Goal: Check status: Check status

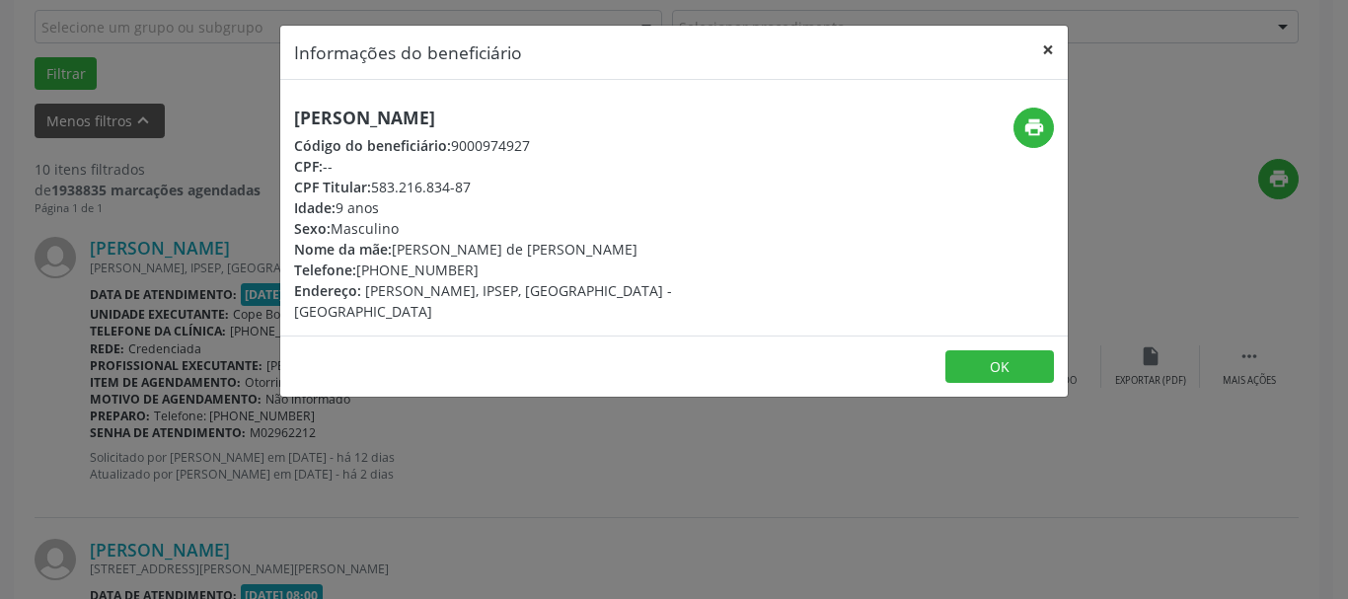
click at [1049, 48] on button "×" at bounding box center [1047, 50] width 39 height 48
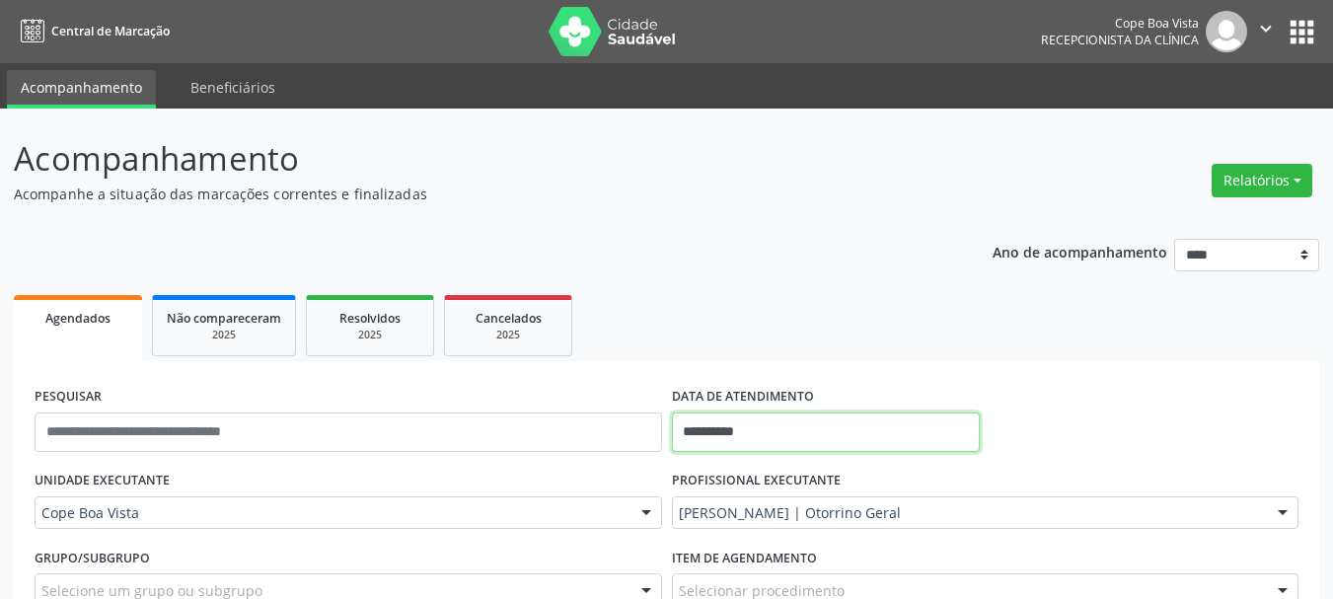
click at [771, 441] on input "**********" at bounding box center [826, 431] width 309 height 39
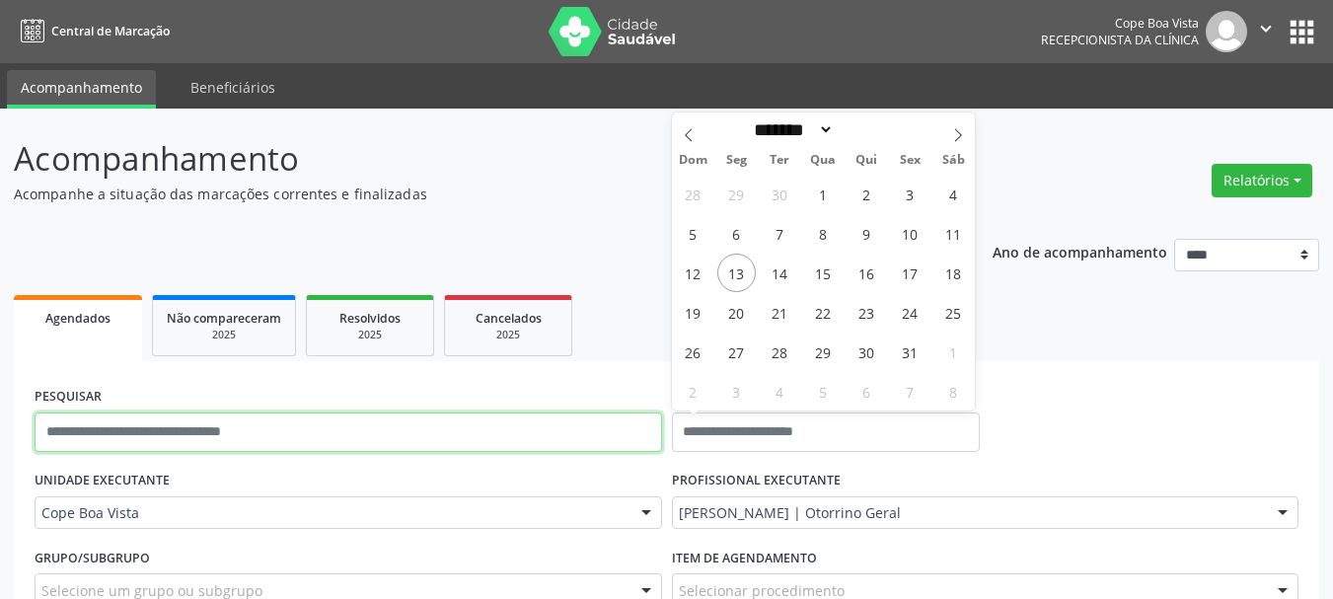
click at [483, 449] on input "text" at bounding box center [348, 431] width 627 height 39
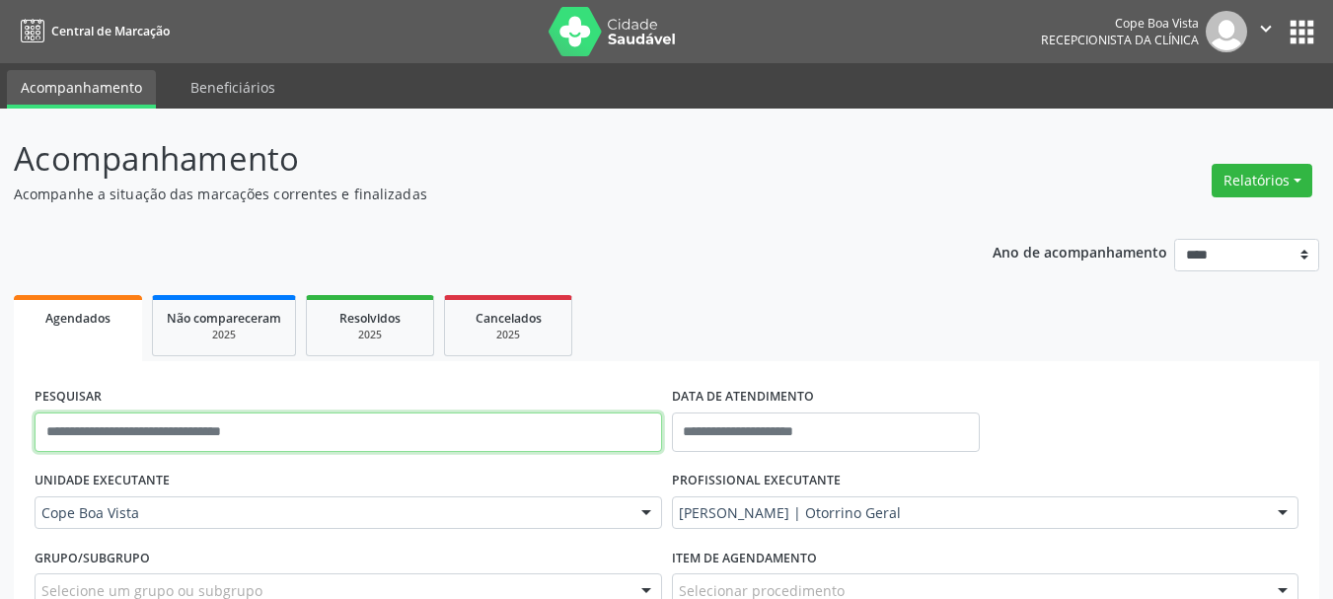
click at [332, 422] on input "text" at bounding box center [348, 431] width 627 height 39
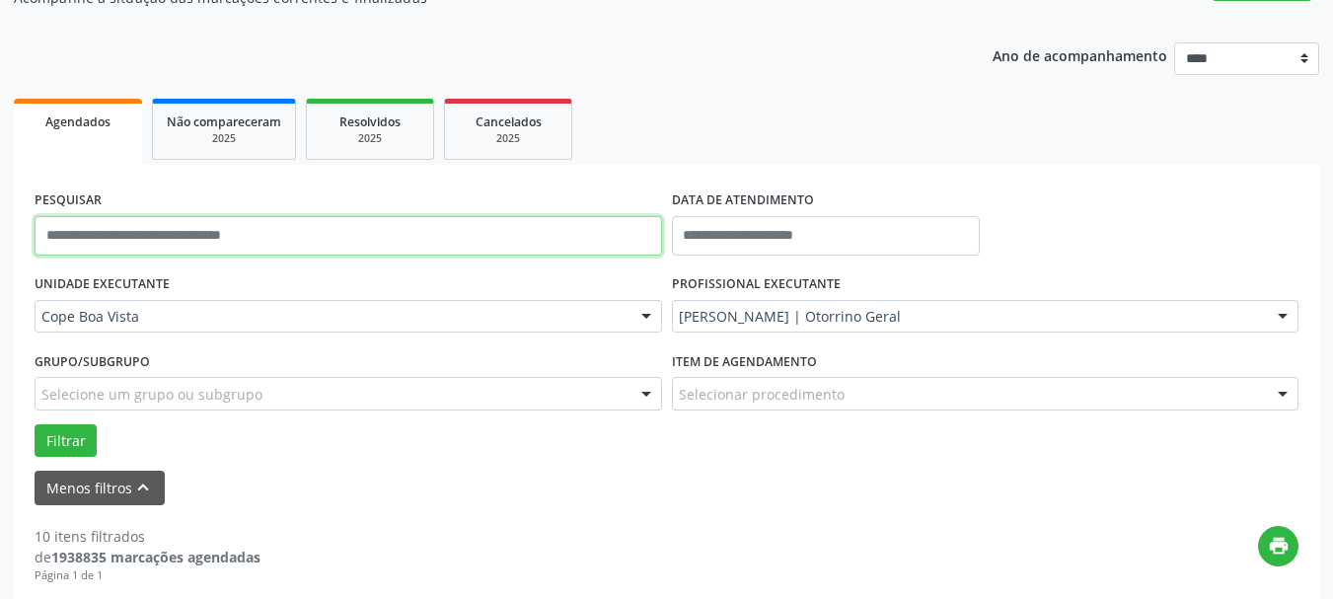
scroll to position [197, 0]
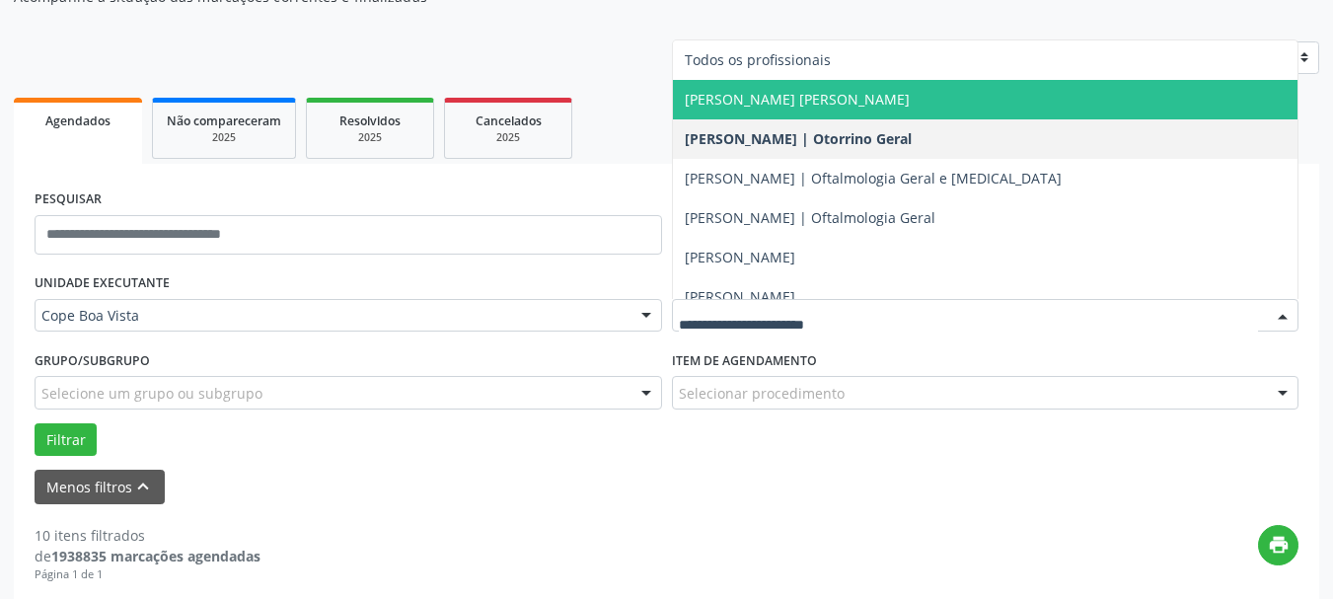
click at [814, 85] on span "[PERSON_NAME] [PERSON_NAME]" at bounding box center [985, 99] width 625 height 39
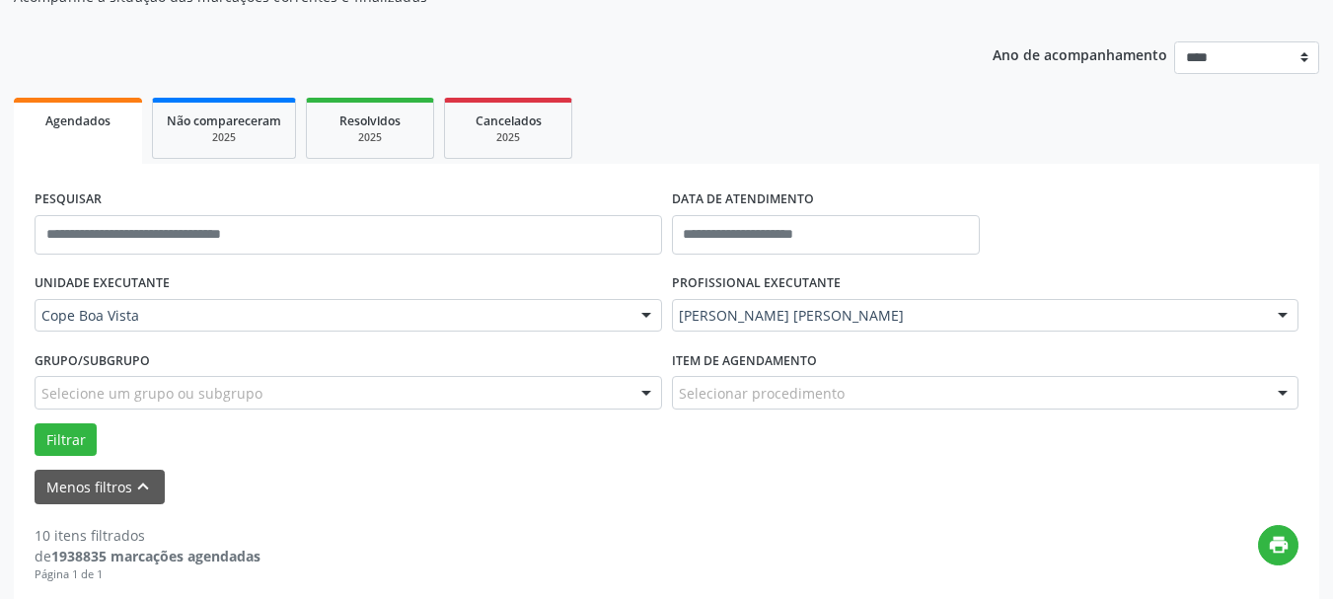
click at [719, 316] on div "[PERSON_NAME] [PERSON_NAME]" at bounding box center [985, 316] width 627 height 34
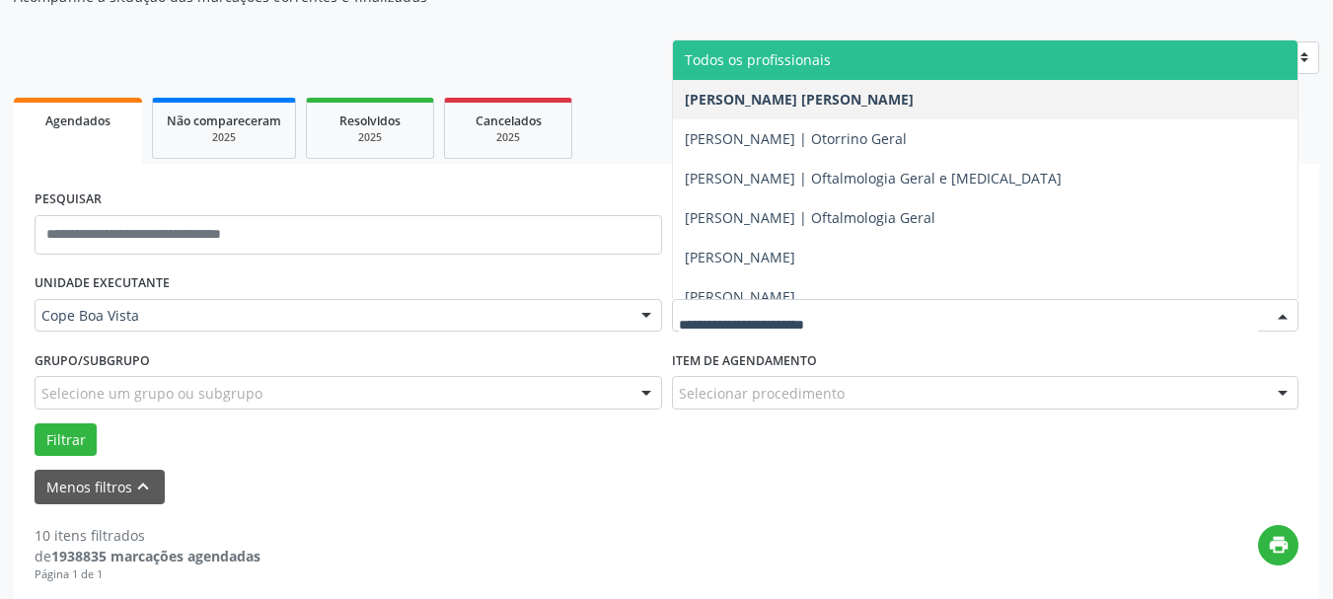
drag, startPoint x: 737, startPoint y: 62, endPoint x: 631, endPoint y: 99, distance: 111.7
click at [736, 63] on span "Todos os profissionais" at bounding box center [758, 59] width 146 height 19
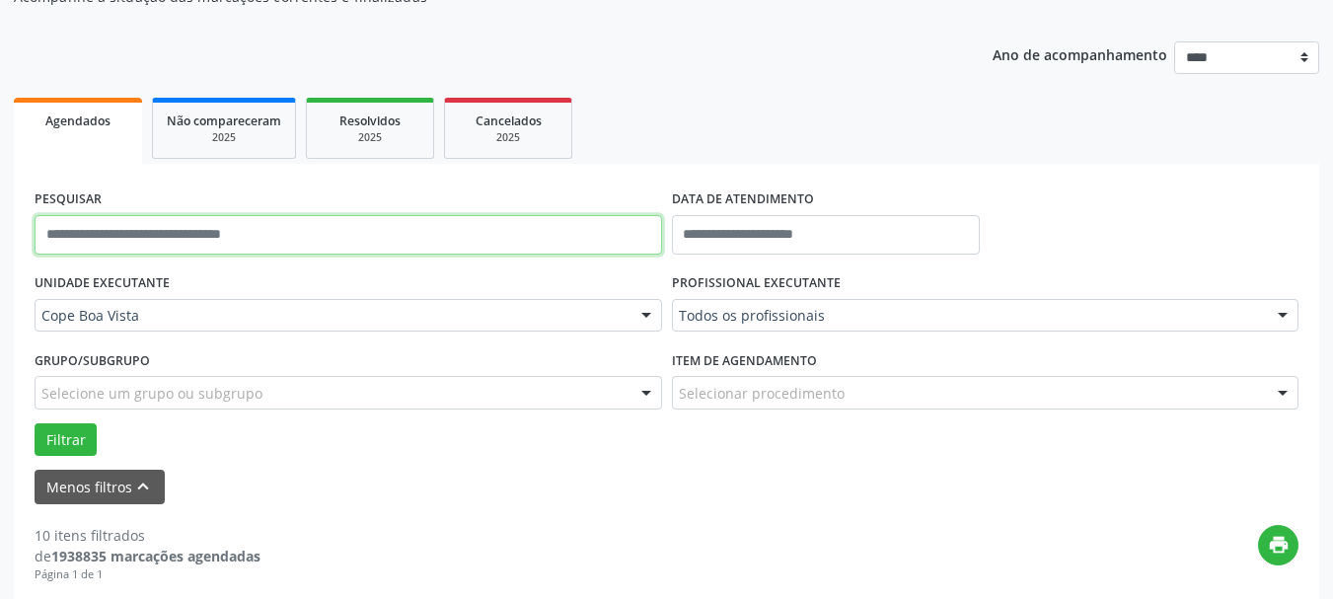
click at [245, 221] on input "text" at bounding box center [348, 234] width 627 height 39
click at [35, 423] on button "Filtrar" at bounding box center [66, 440] width 62 height 34
click at [271, 248] on input "**********" at bounding box center [348, 234] width 627 height 39
type input "**********"
click at [35, 423] on button "Filtrar" at bounding box center [66, 440] width 62 height 34
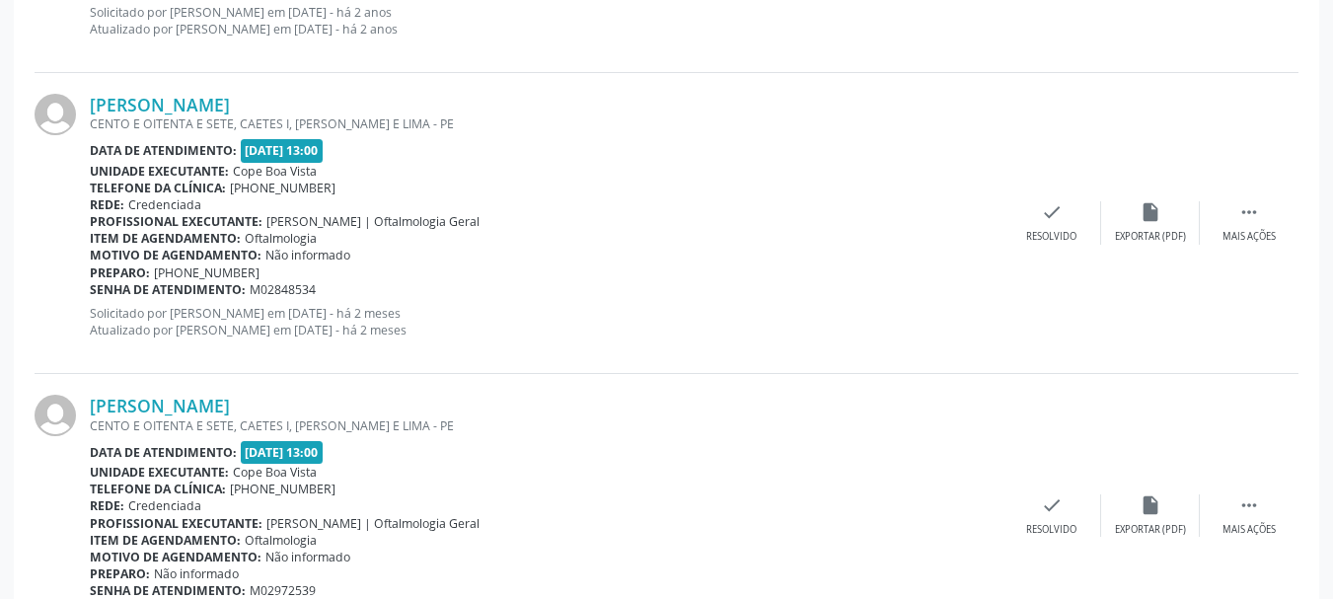
scroll to position [1101, 0]
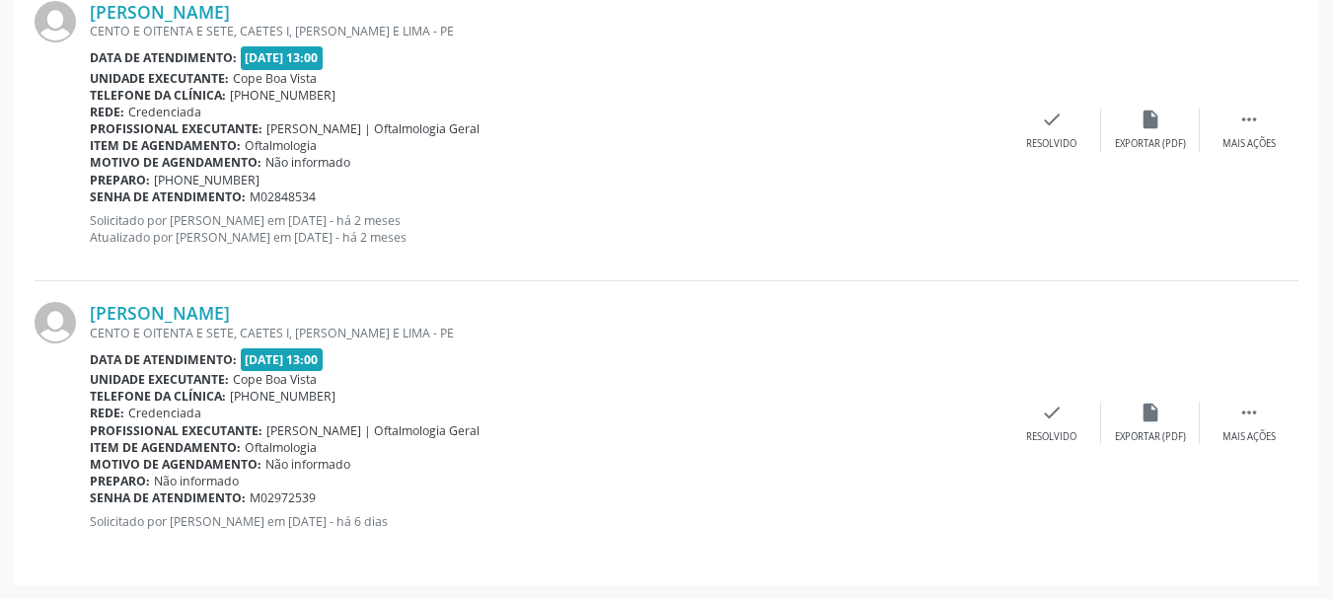
click at [365, 359] on div "Data de atendimento: [DATE] 13:00" at bounding box center [546, 359] width 912 height 23
drag, startPoint x: 276, startPoint y: 433, endPoint x: 314, endPoint y: 417, distance: 40.7
click at [313, 418] on div "[PERSON_NAME] CENTO E OITENTA E SETE, CAETES I, ABREU E LIMA - PE Data de atend…" at bounding box center [546, 423] width 912 height 242
click at [465, 373] on div "Unidade executante: [GEOGRAPHIC_DATA]" at bounding box center [546, 379] width 912 height 17
